Goal: Task Accomplishment & Management: Complete application form

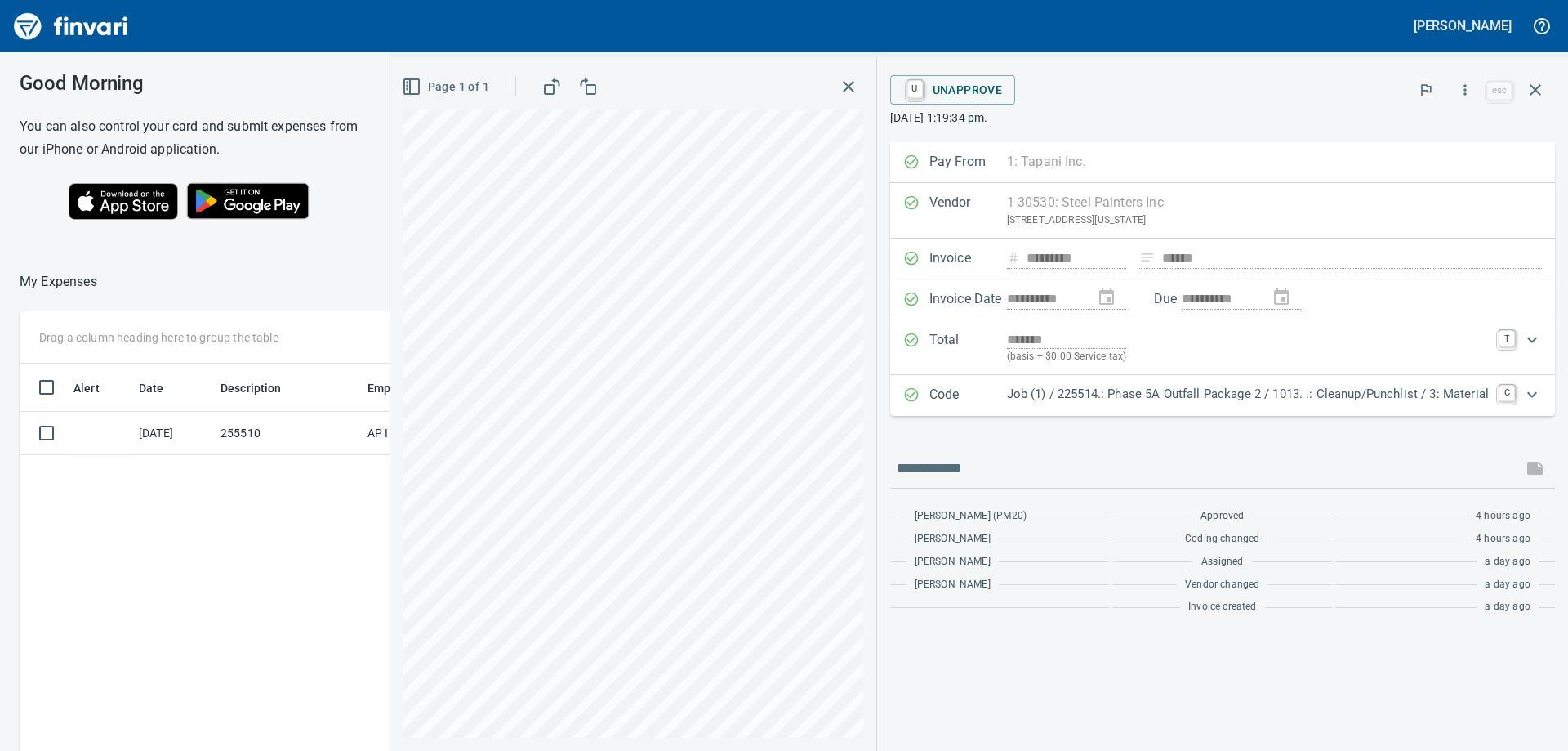
scroll to position [558, 1096]
click at [82, 14] on img "Finvari" at bounding box center [71, 26] width 123 height 39
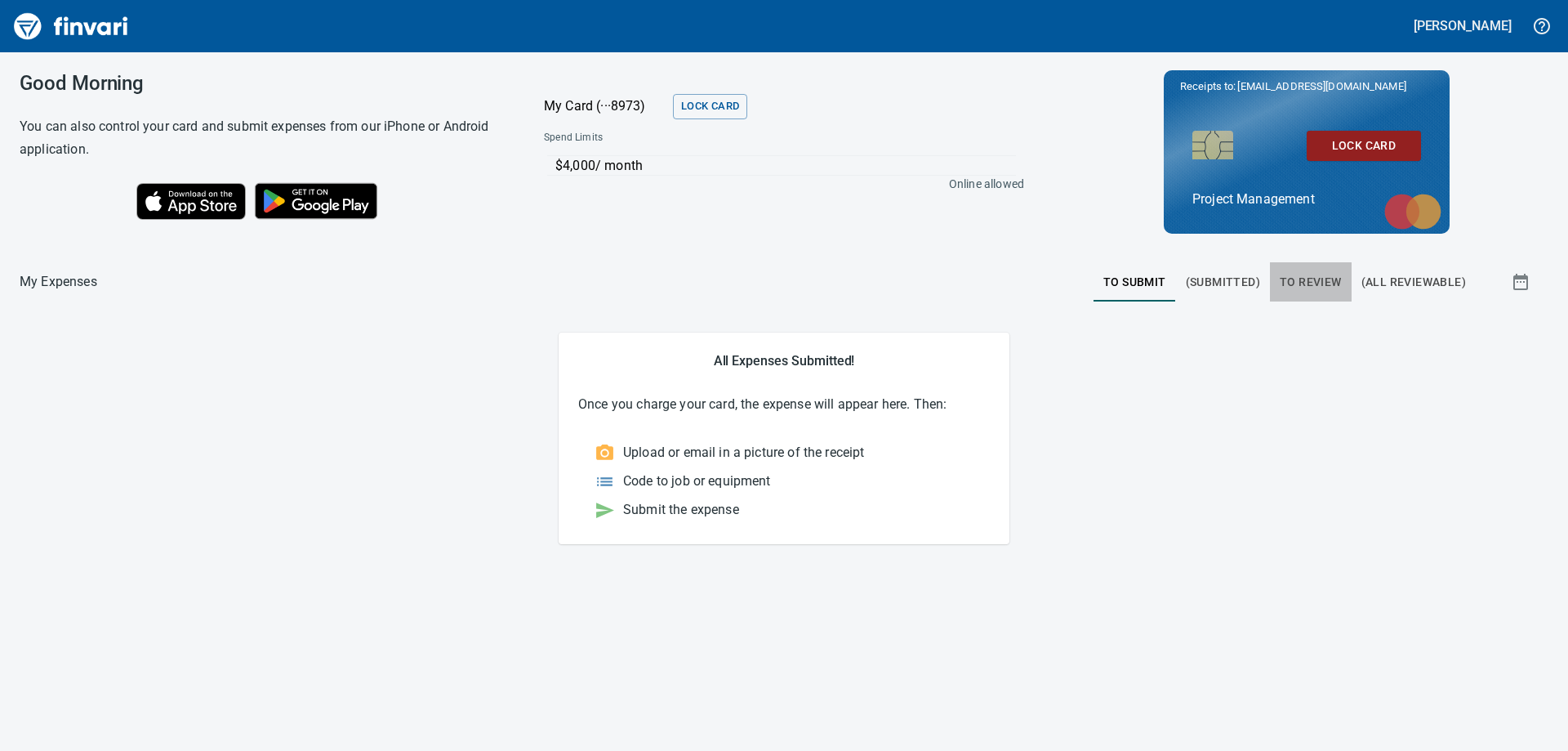
click at [1300, 281] on span "To Review" at bounding box center [1310, 282] width 62 height 20
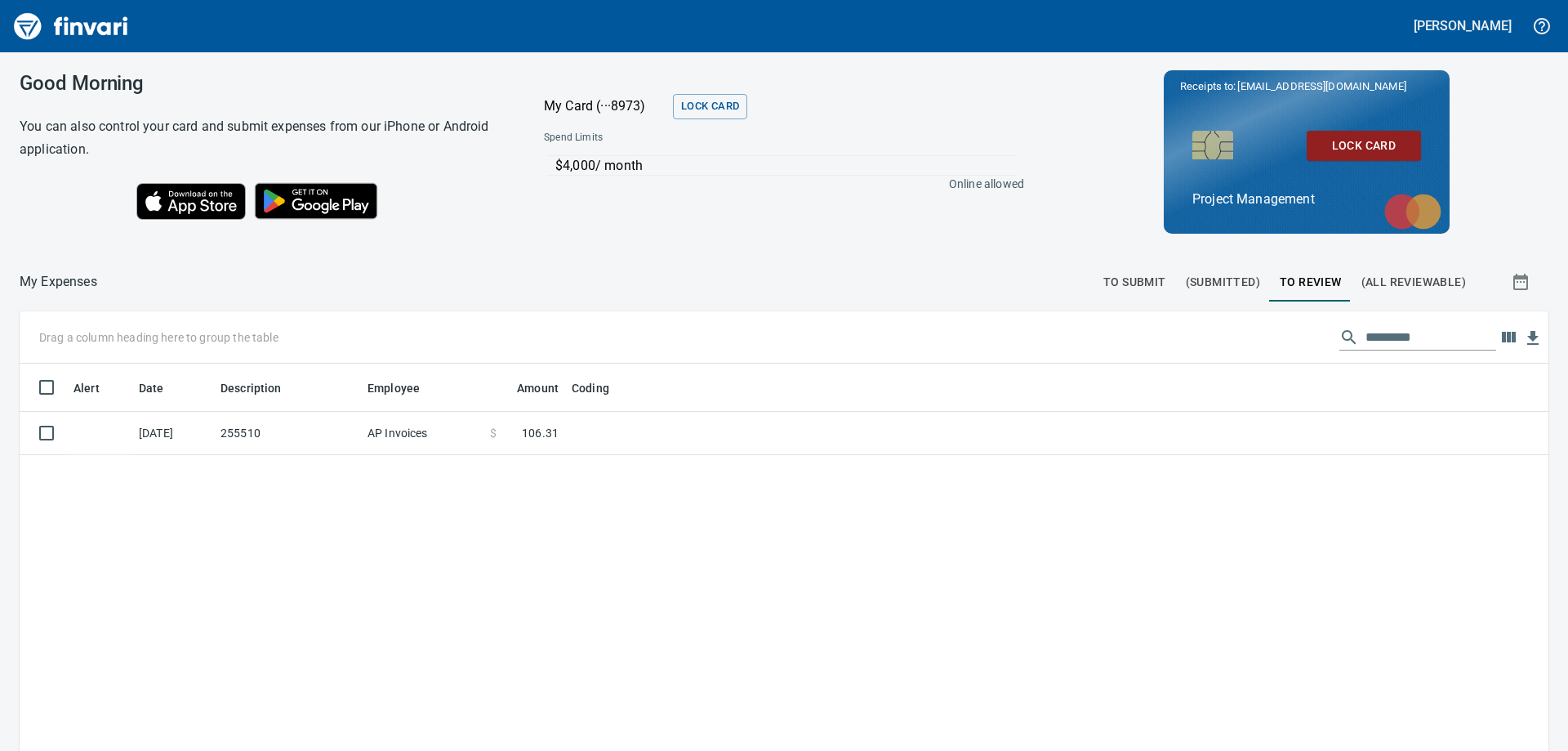
scroll to position [558, 1504]
click at [338, 437] on td "255510" at bounding box center [287, 433] width 147 height 43
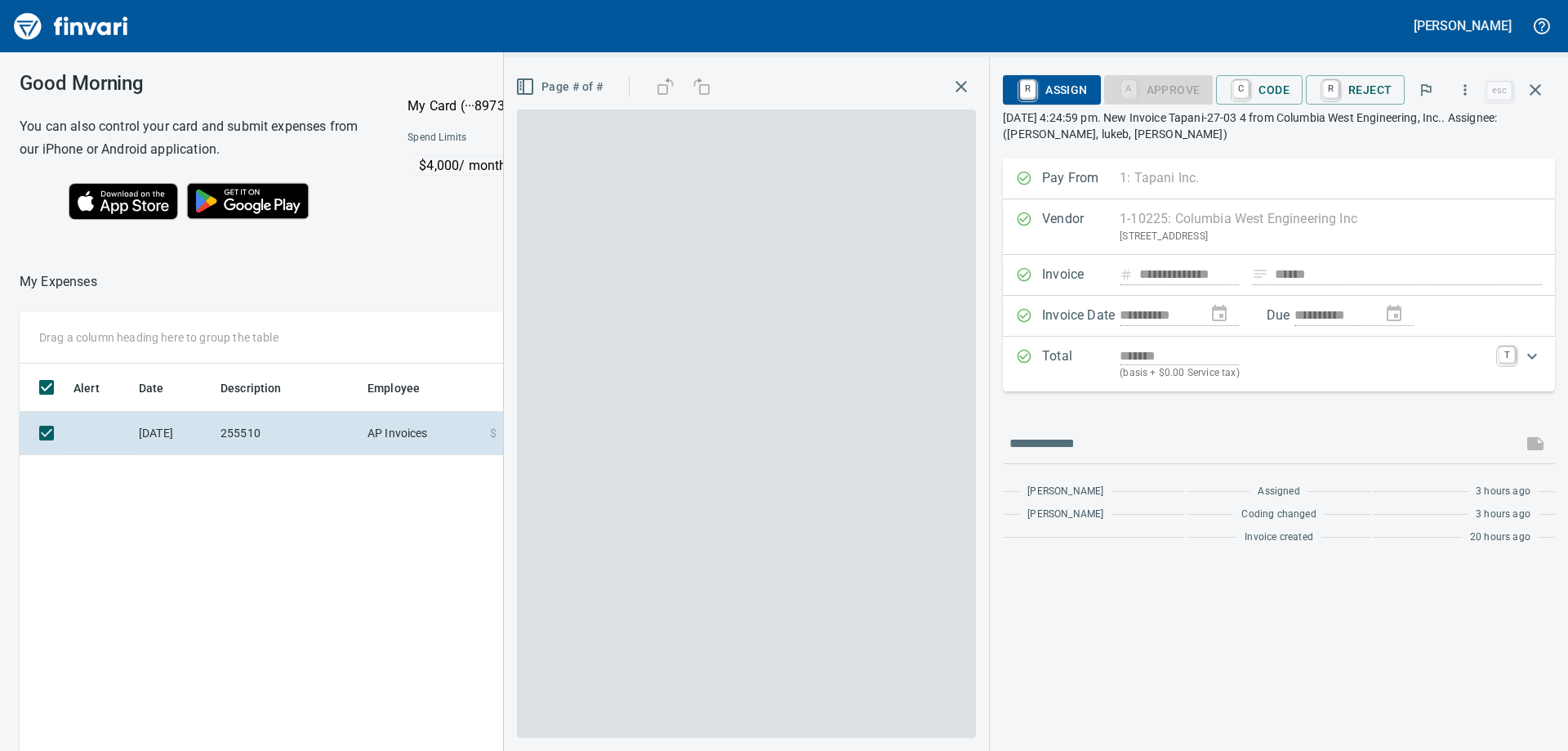
scroll to position [558, 1096]
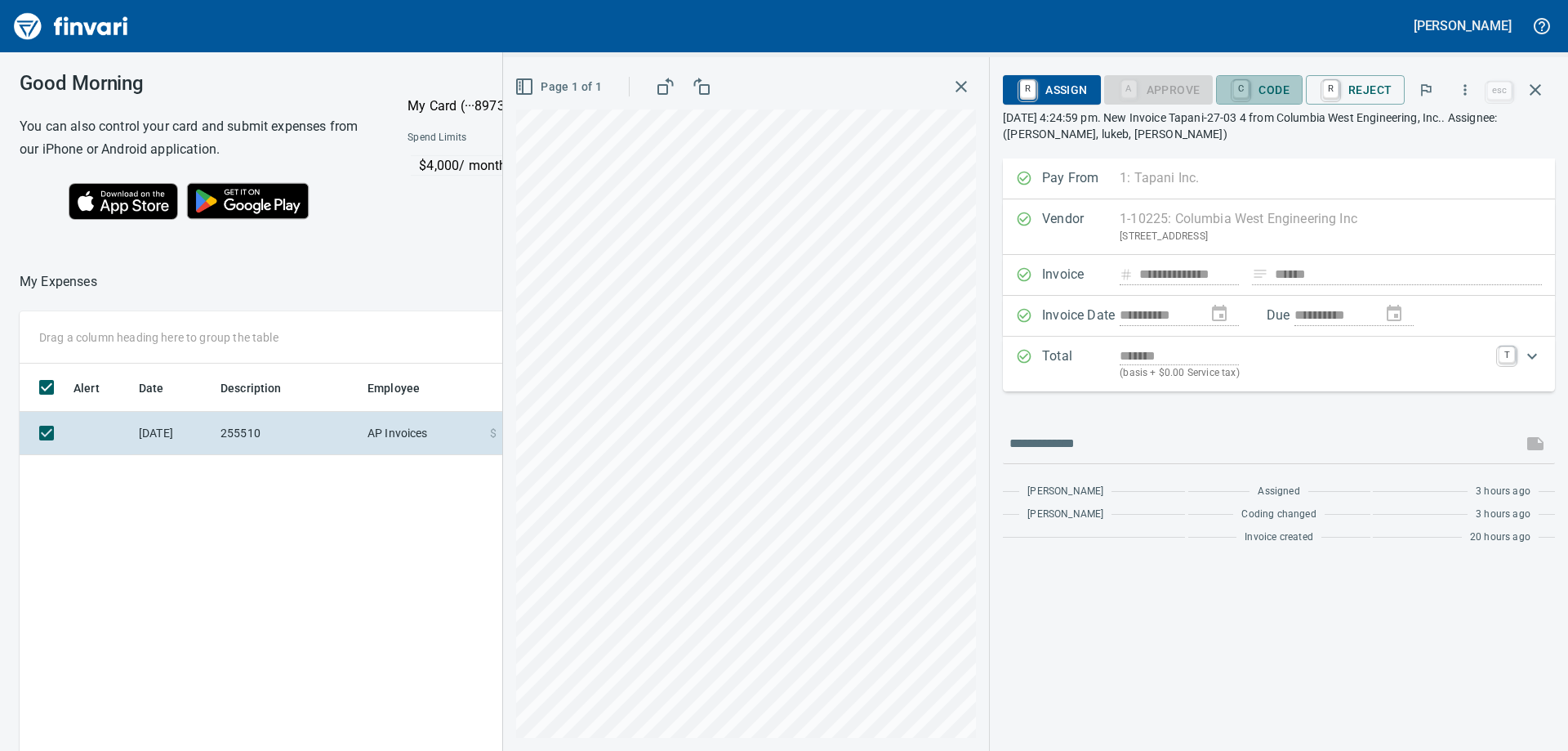
click at [1278, 89] on span "C Code" at bounding box center [1259, 90] width 60 height 28
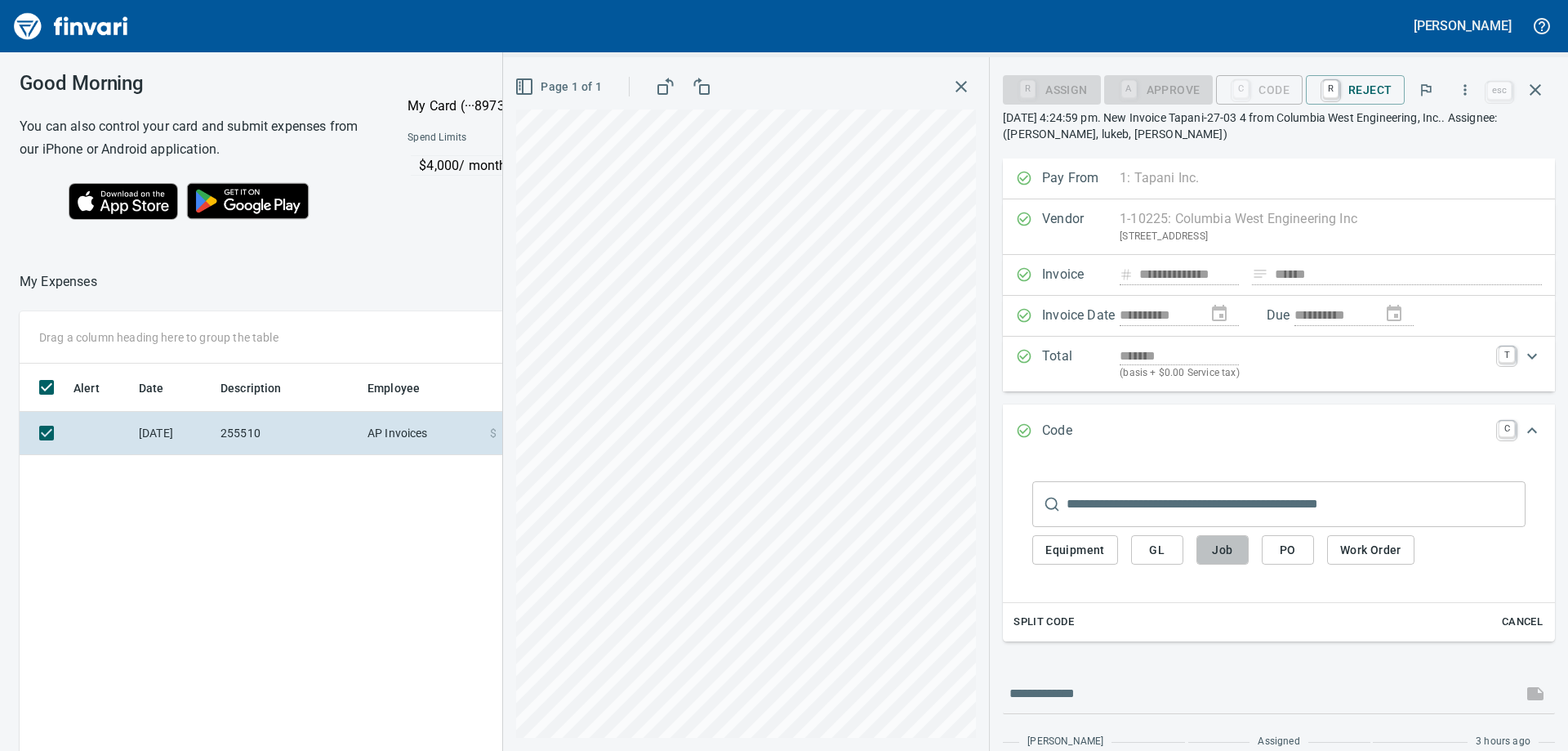
click at [1216, 551] on span "Job" at bounding box center [1223, 550] width 27 height 20
click at [1212, 499] on input "text" at bounding box center [1296, 504] width 459 height 46
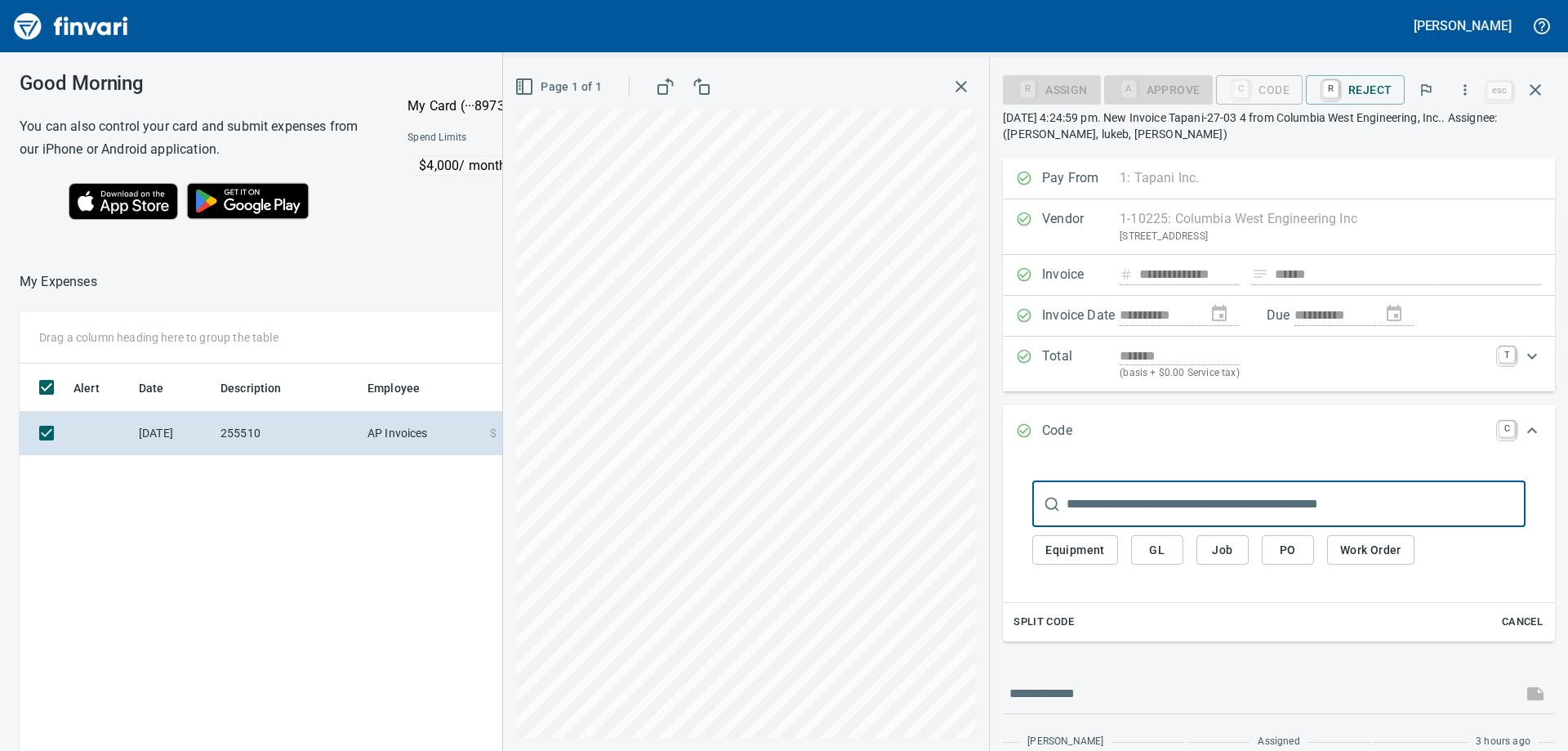
click at [1180, 499] on input "text" at bounding box center [1296, 504] width 459 height 46
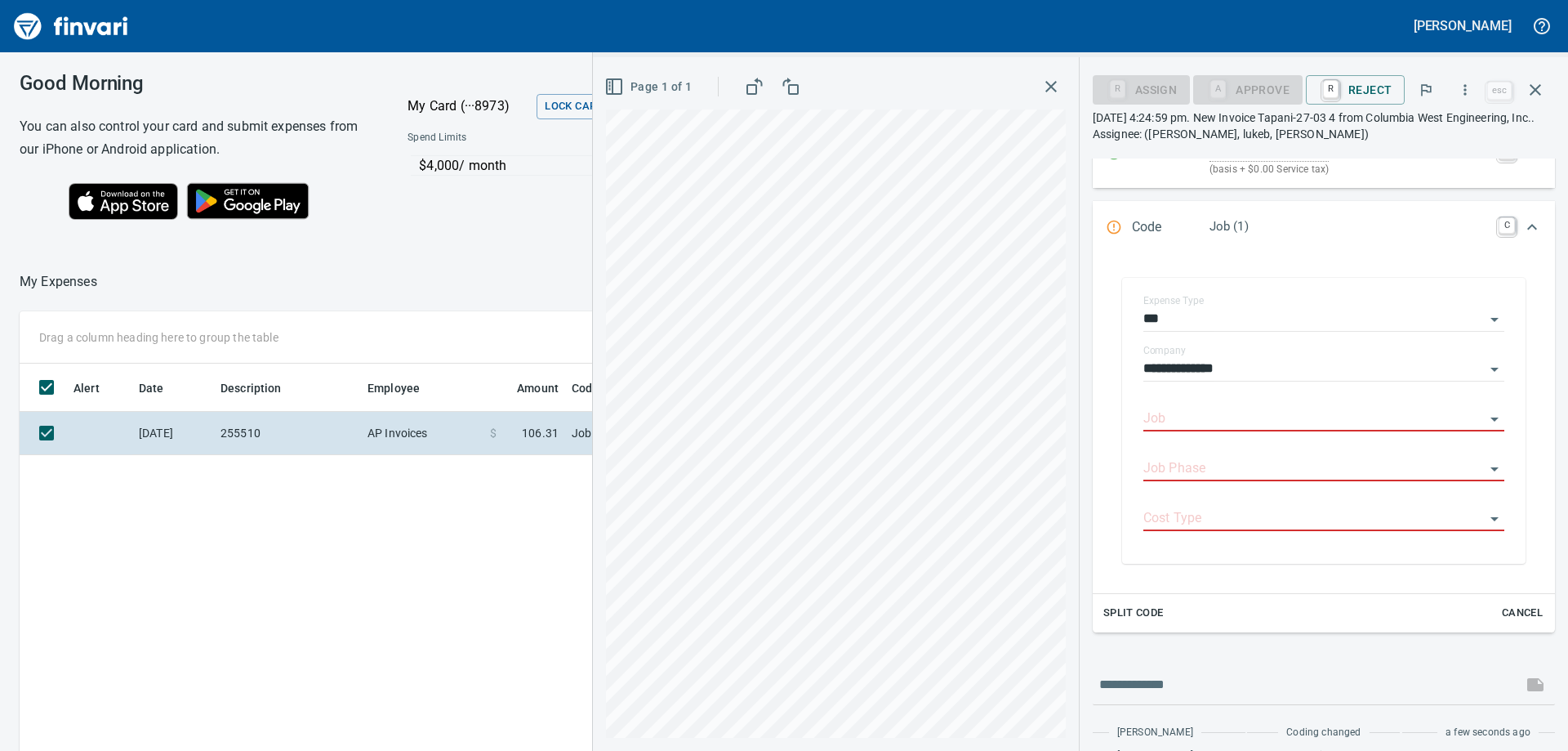
scroll to position [259, 0]
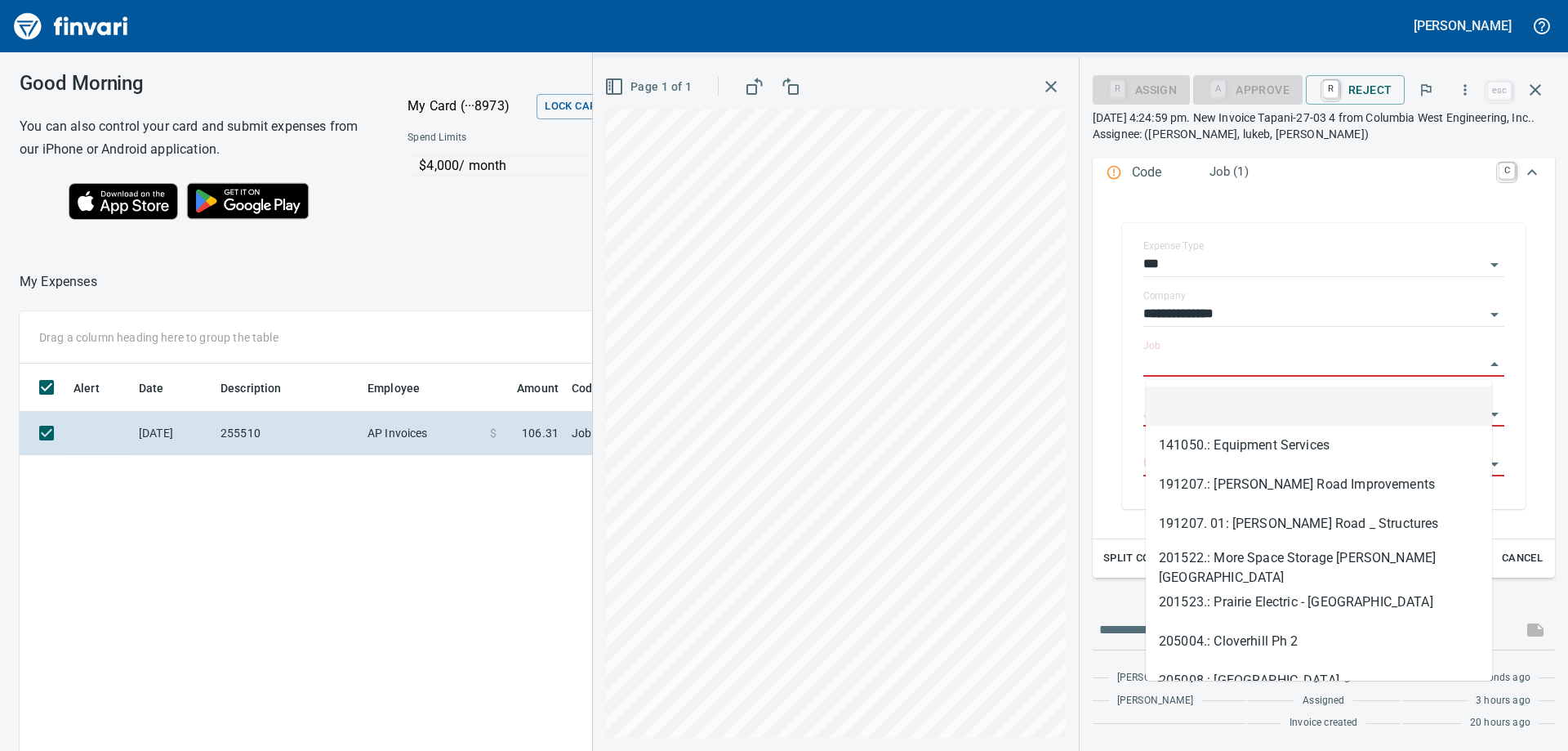
click at [1182, 363] on input "Job" at bounding box center [1313, 364] width 341 height 23
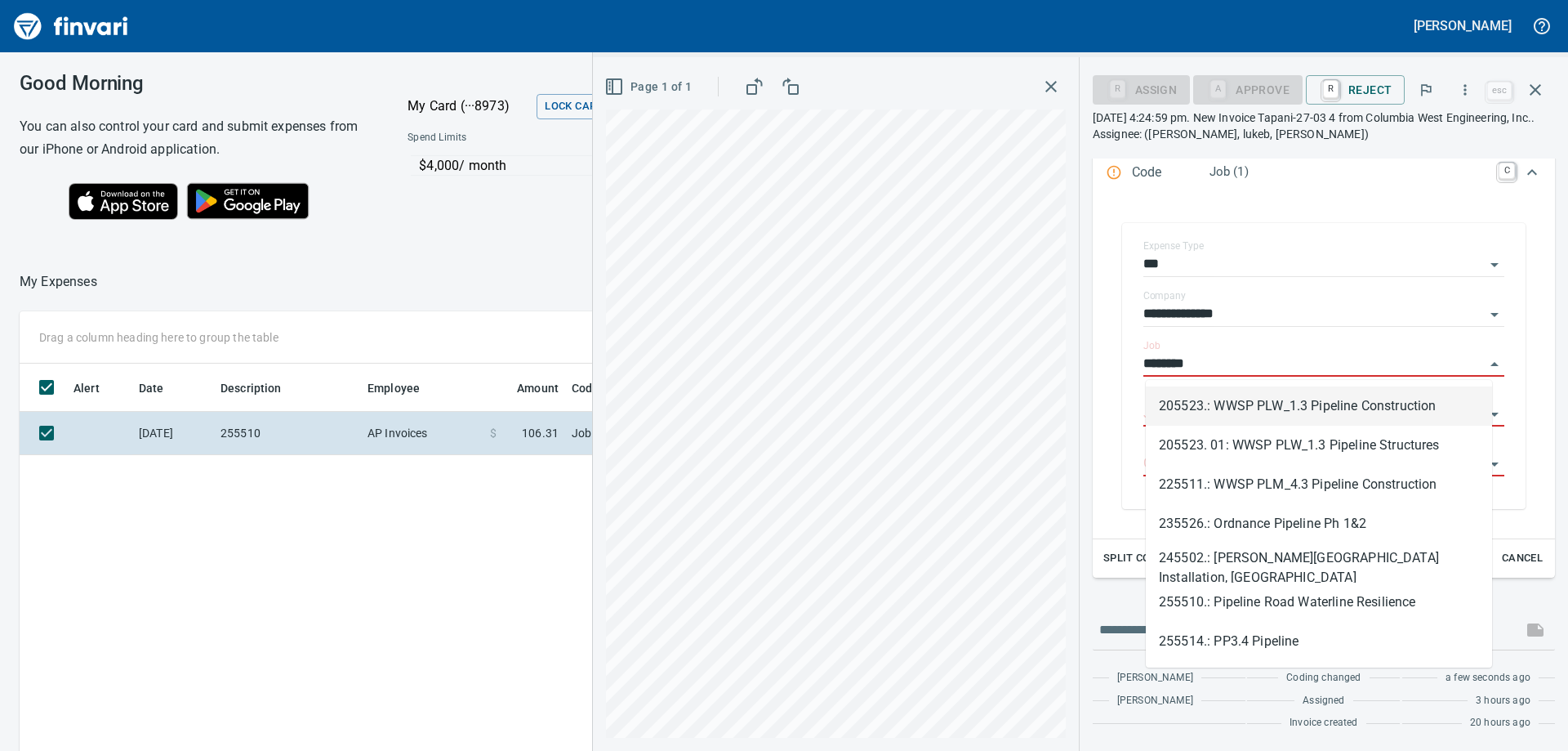
scroll to position [558, 1096]
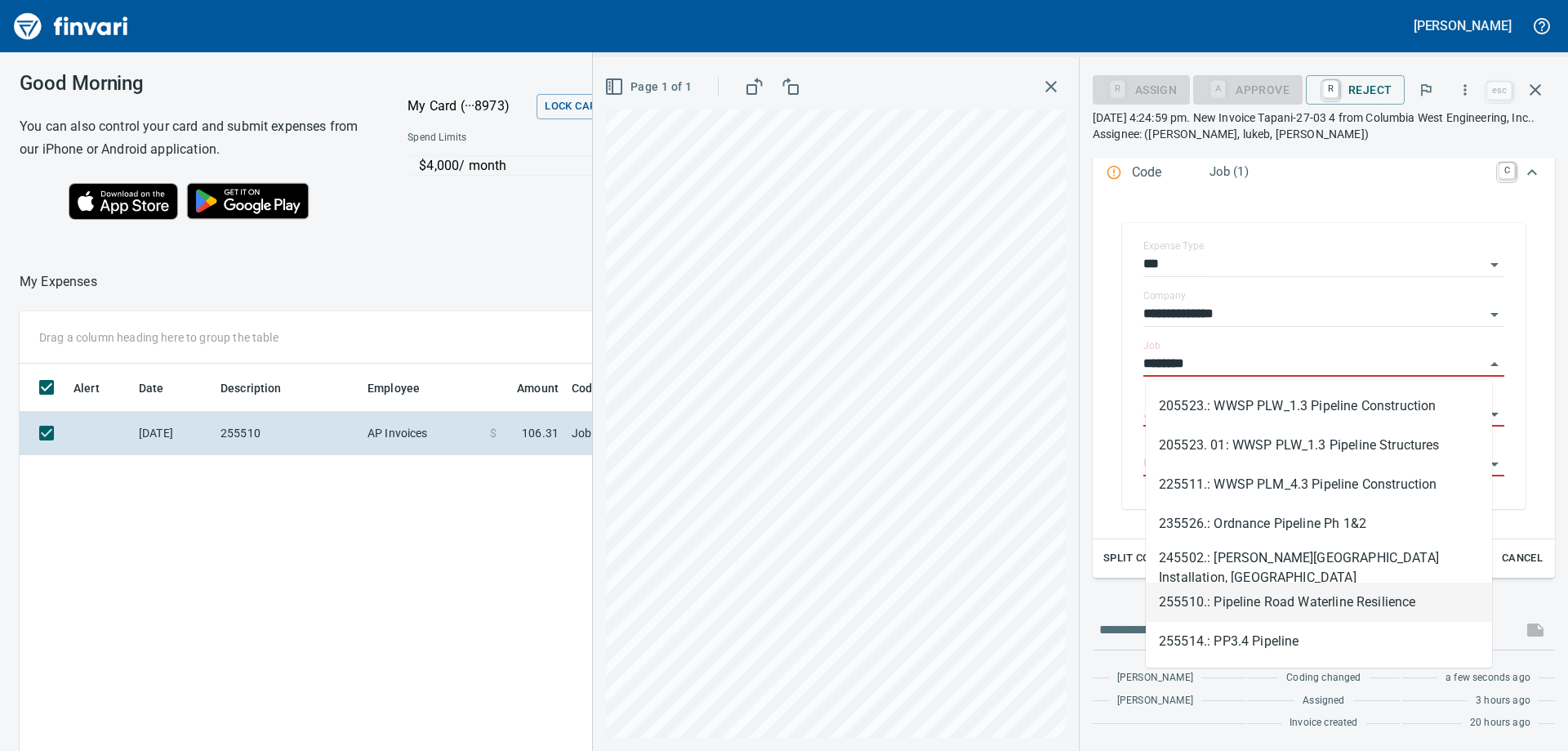
click at [1230, 597] on li "255510.: Pipeline Road Waterline Resilience" at bounding box center [1319, 602] width 346 height 39
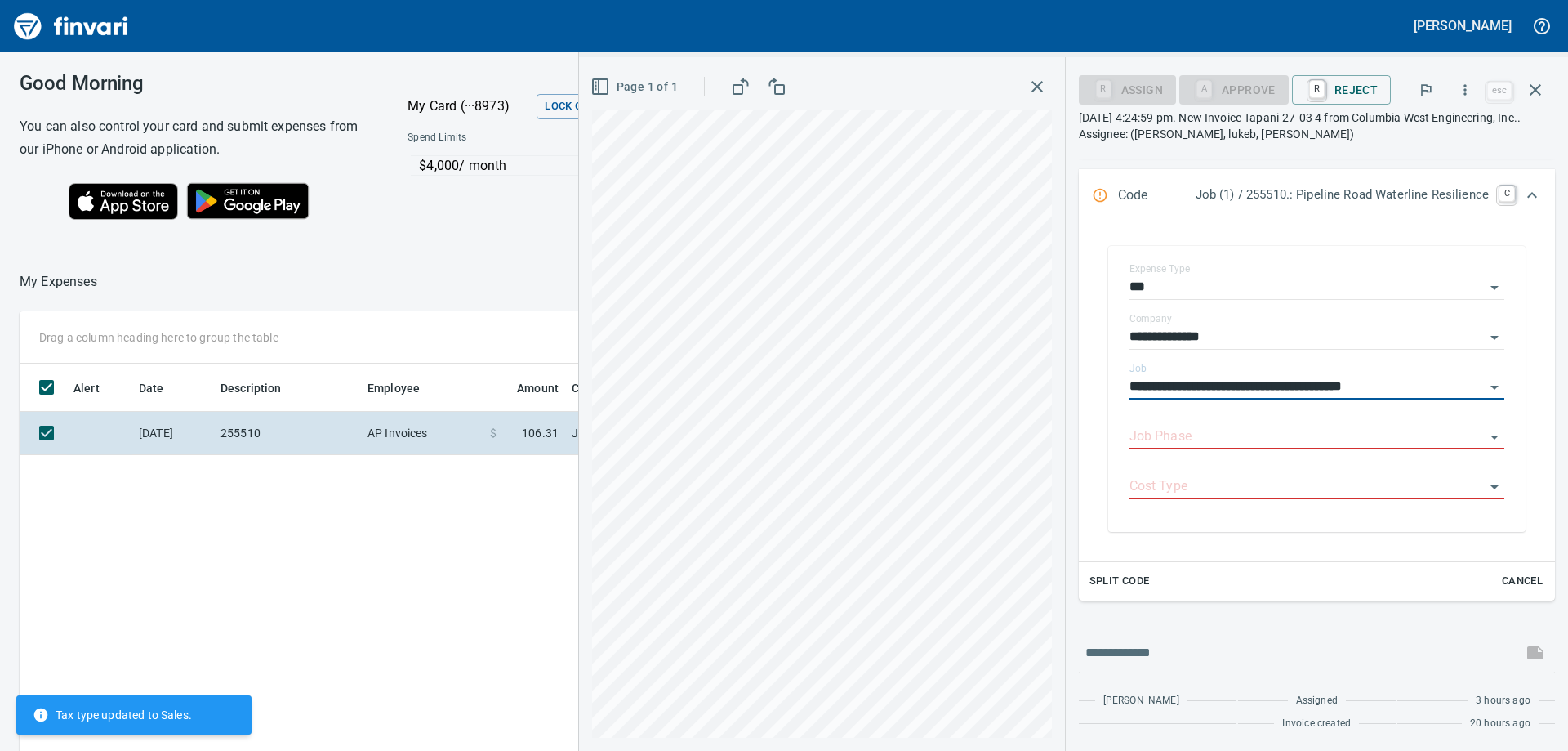
scroll to position [259, 0]
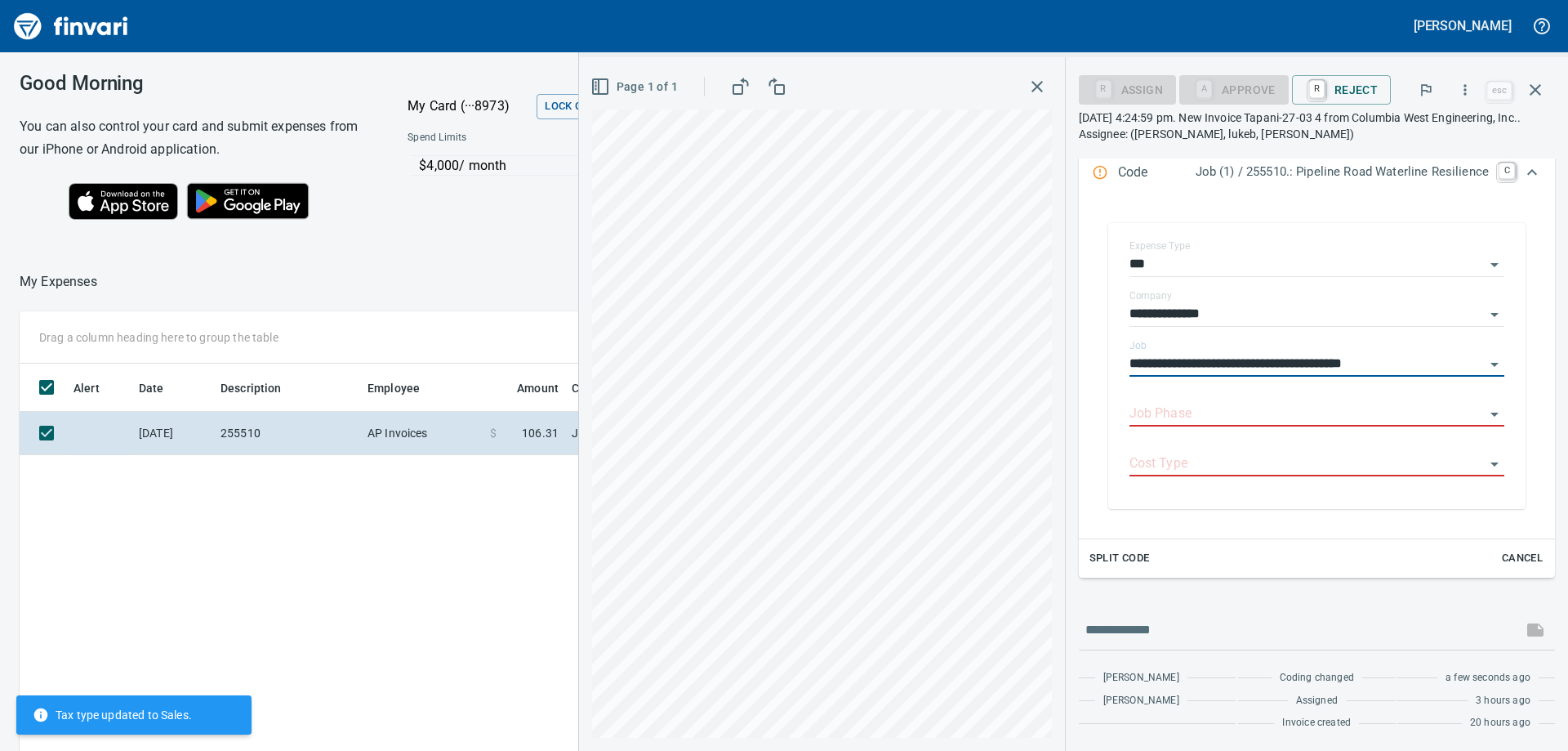
type input "**********"
click at [1254, 424] on input "Job Phase" at bounding box center [1307, 414] width 356 height 23
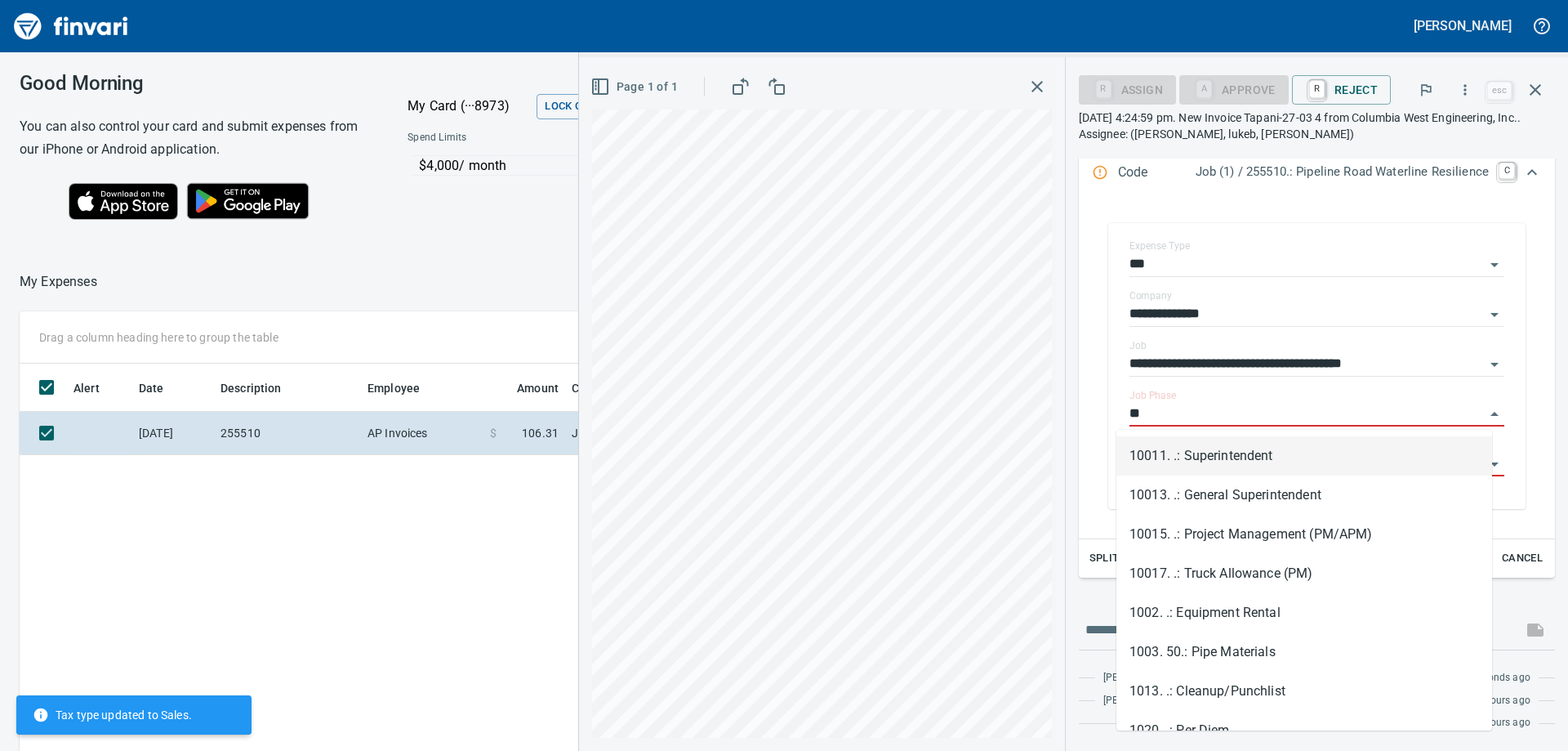
scroll to position [558, 1096]
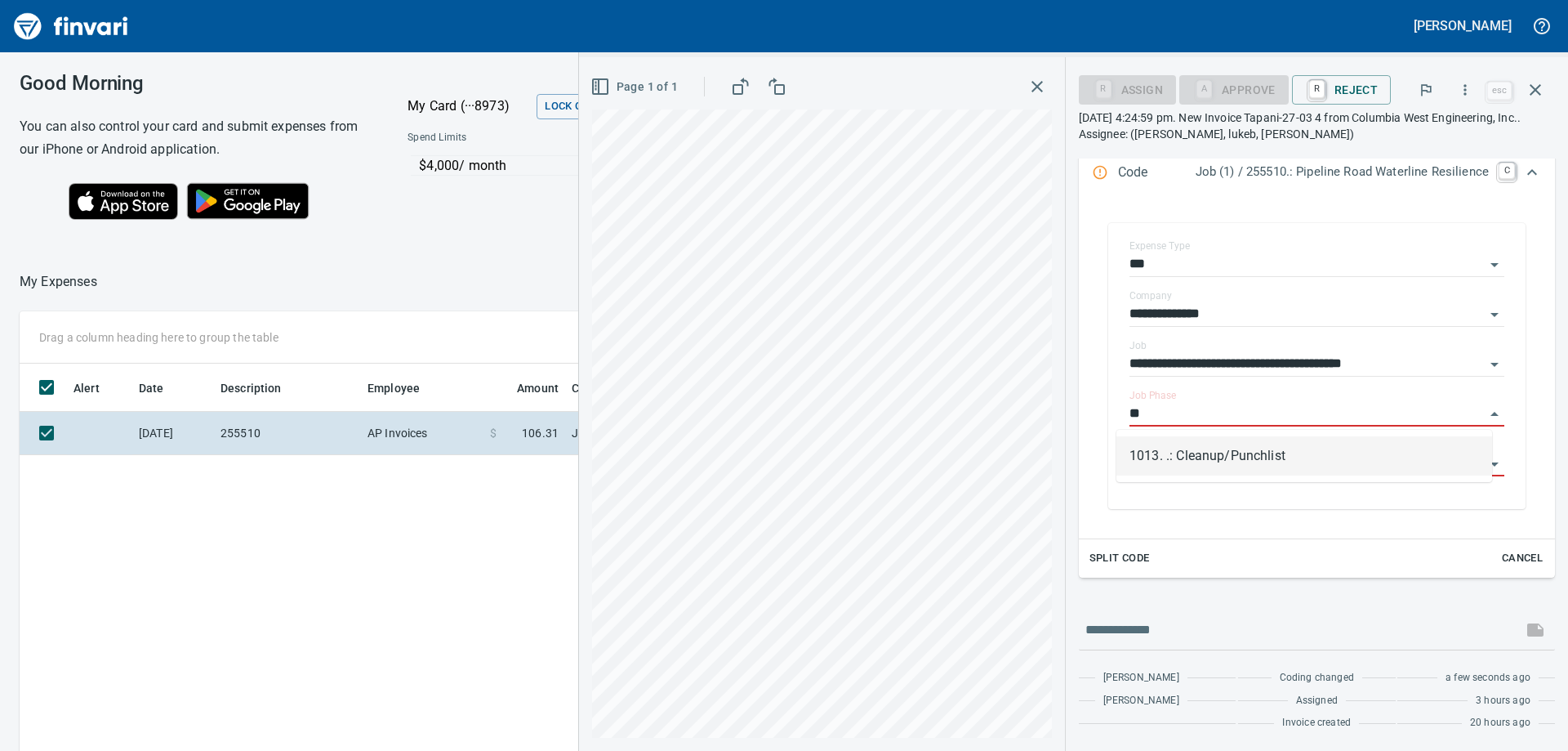
type input "*"
click at [1257, 461] on li "1003. .: General Requirements" at bounding box center [1304, 456] width 376 height 39
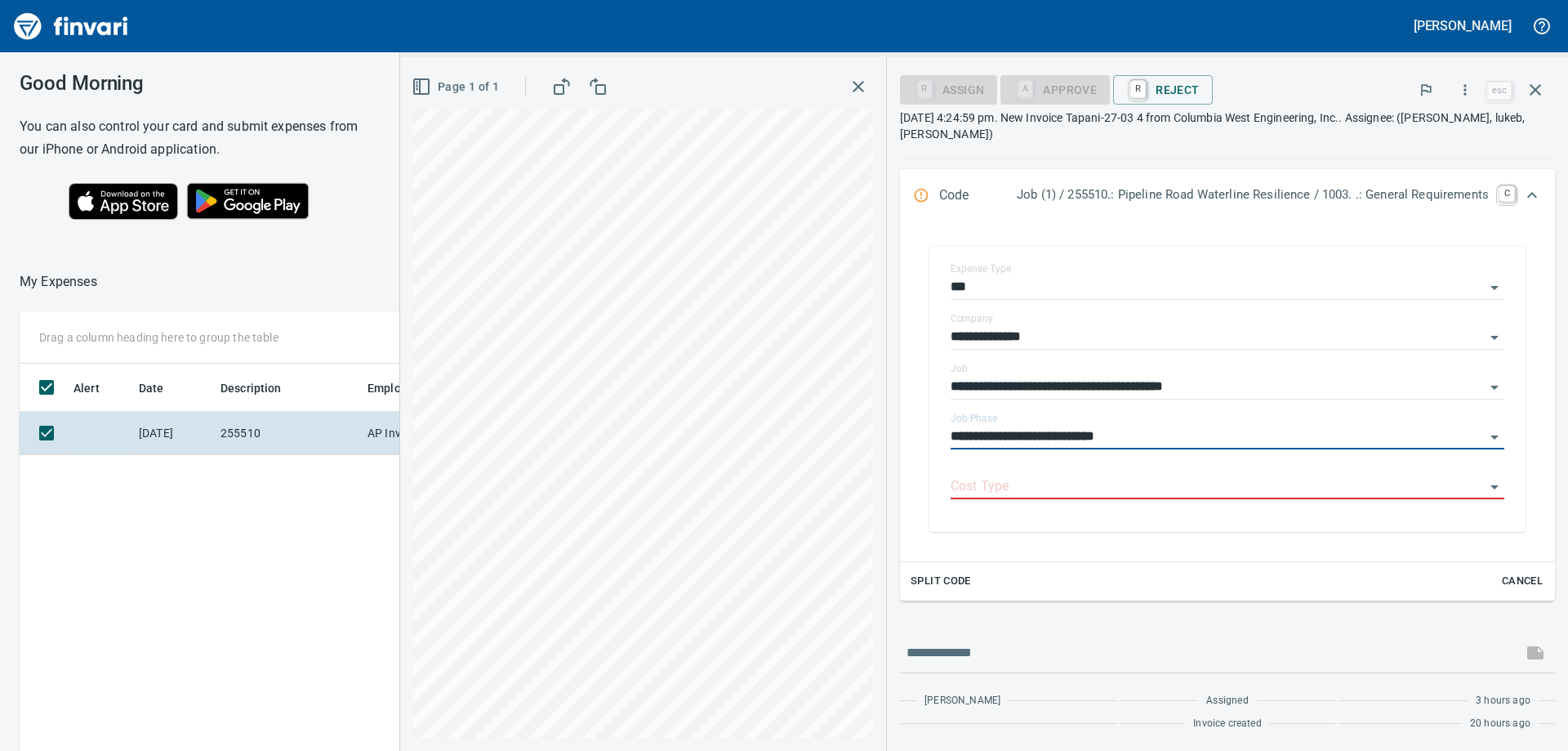
click at [1252, 474] on div "Cost Type" at bounding box center [1227, 480] width 554 height 37
type input "**********"
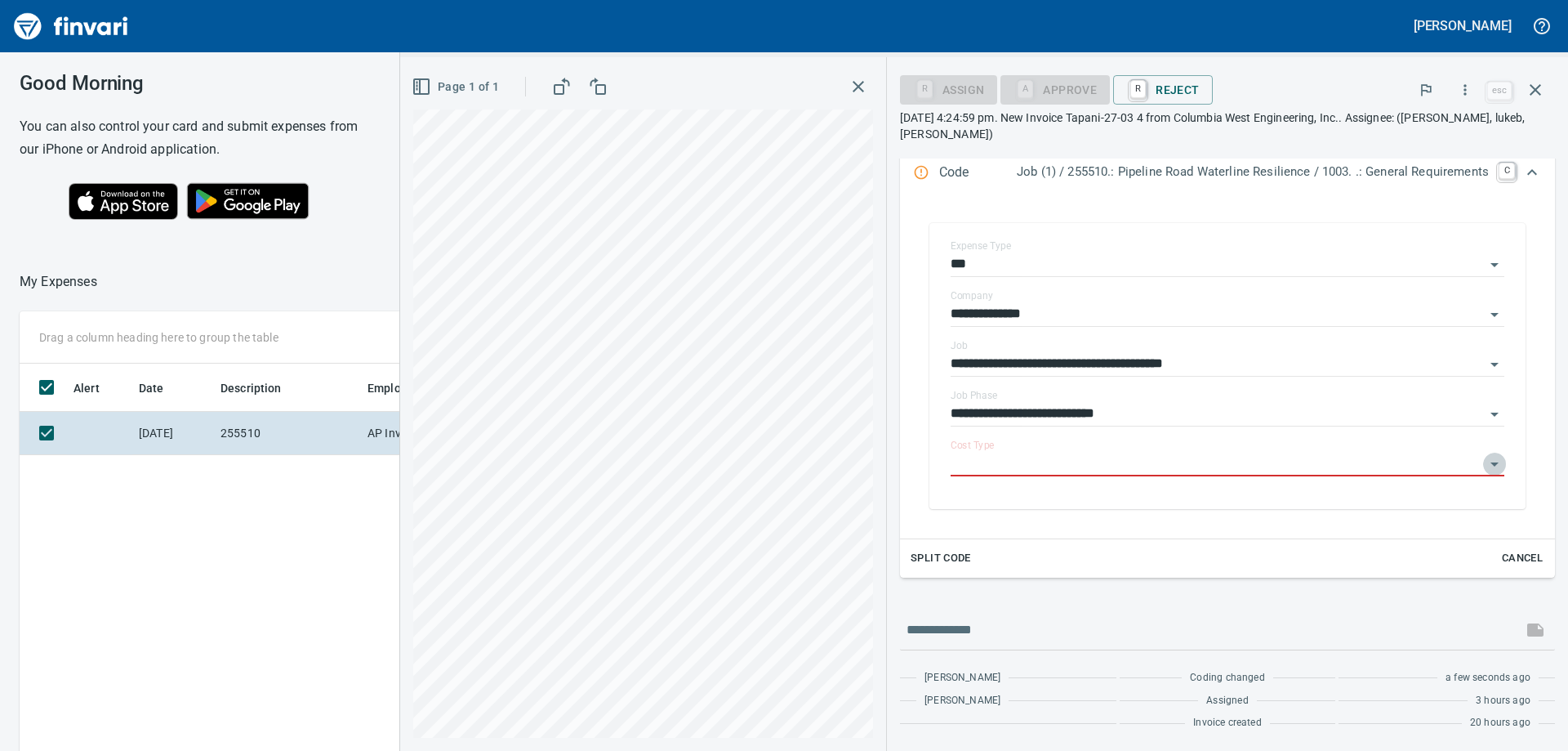
click at [1485, 461] on icon "Open" at bounding box center [1494, 463] width 19 height 19
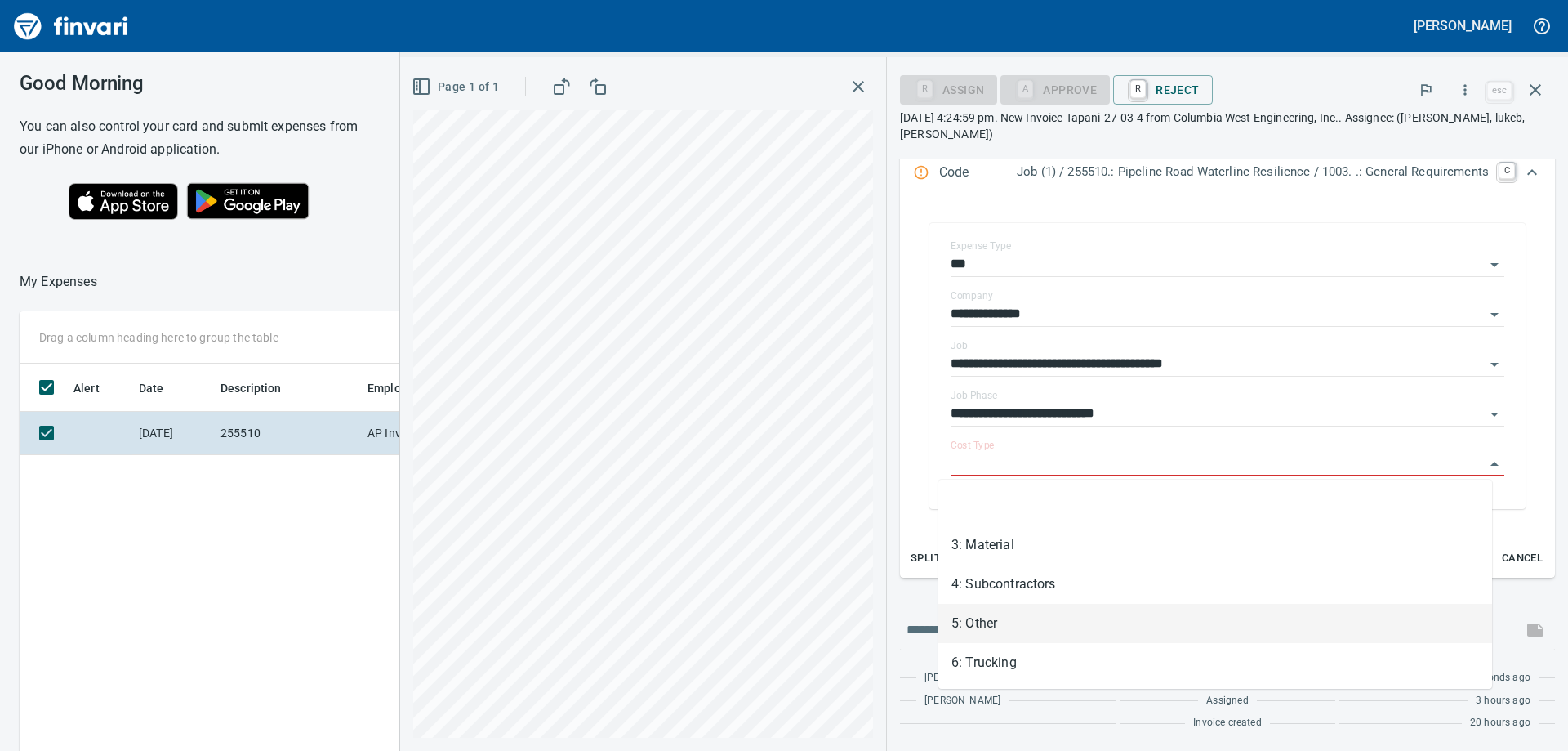
click at [963, 612] on li "5: Other" at bounding box center [1215, 623] width 554 height 39
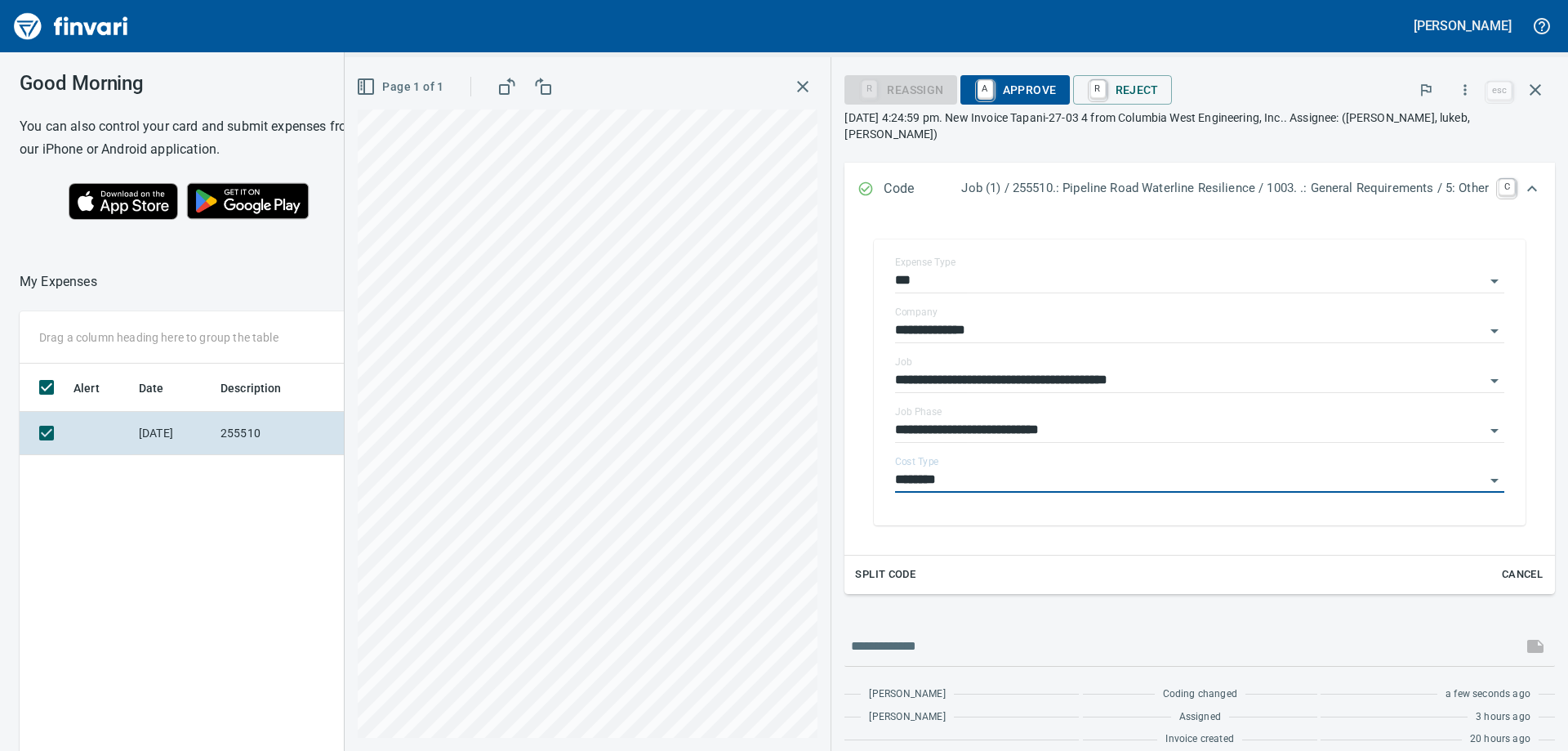
click at [1058, 469] on input "********" at bounding box center [1190, 480] width 589 height 23
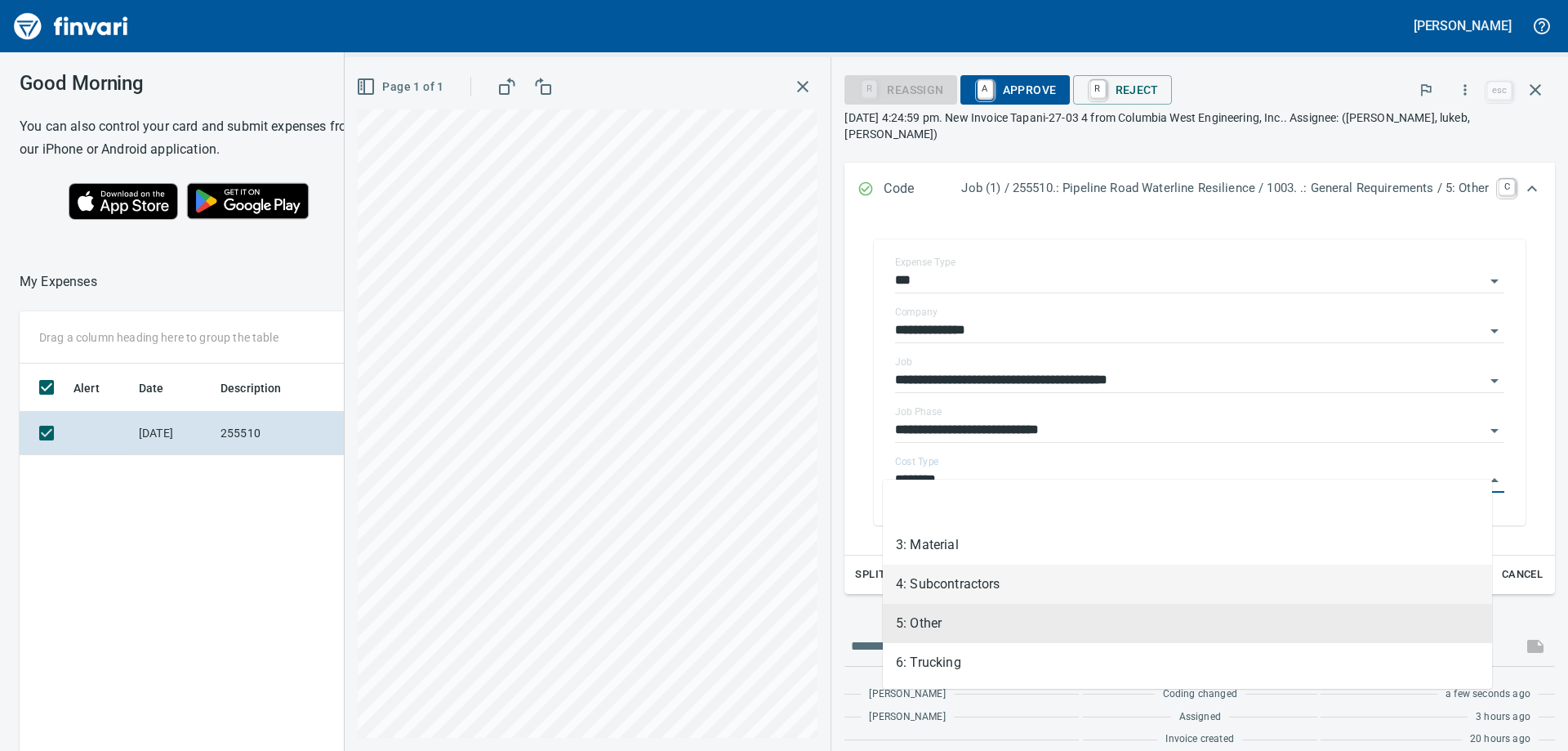
click at [943, 576] on li "4: Subcontractors" at bounding box center [1187, 584] width 609 height 39
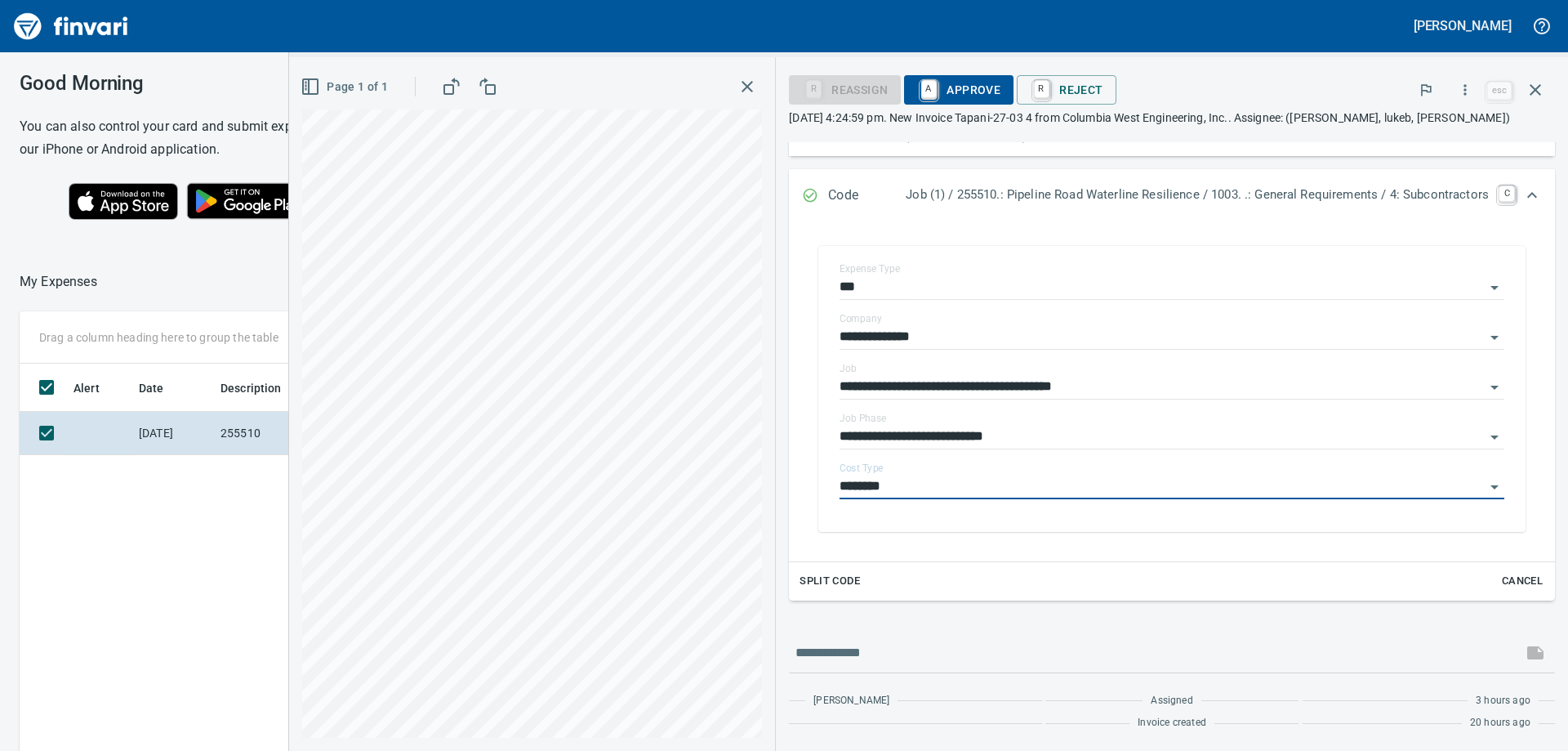
type input "**********"
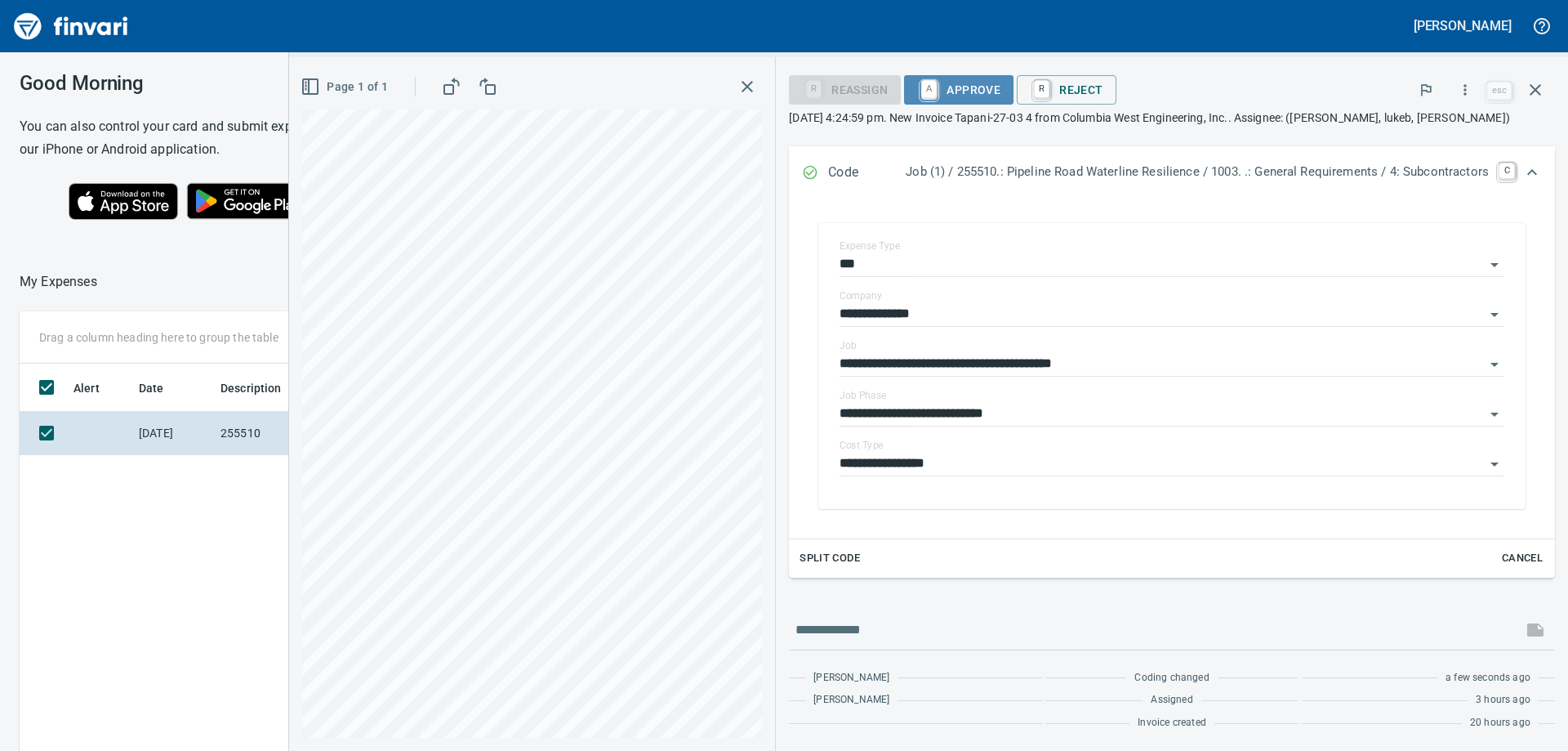
click at [970, 83] on span "A Approve" at bounding box center [959, 90] width 83 height 28
